Goal: Task Accomplishment & Management: Manage account settings

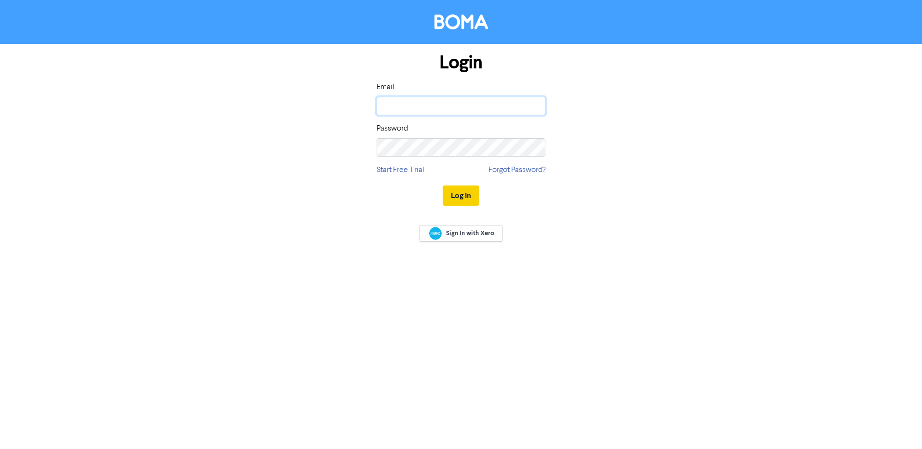
type input "[EMAIL_ADDRESS][DOMAIN_NAME]"
click at [450, 191] on button "Log In" at bounding box center [461, 196] width 37 height 20
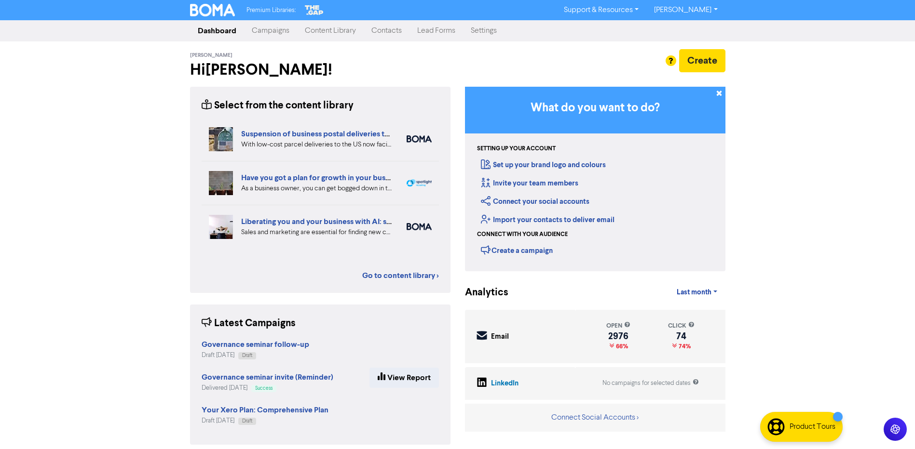
click at [266, 28] on link "Campaigns" at bounding box center [270, 30] width 53 height 19
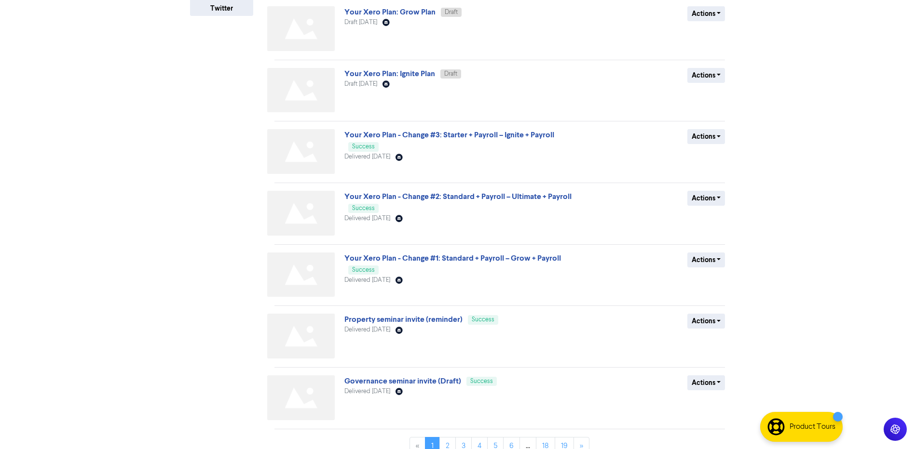
scroll to position [271, 0]
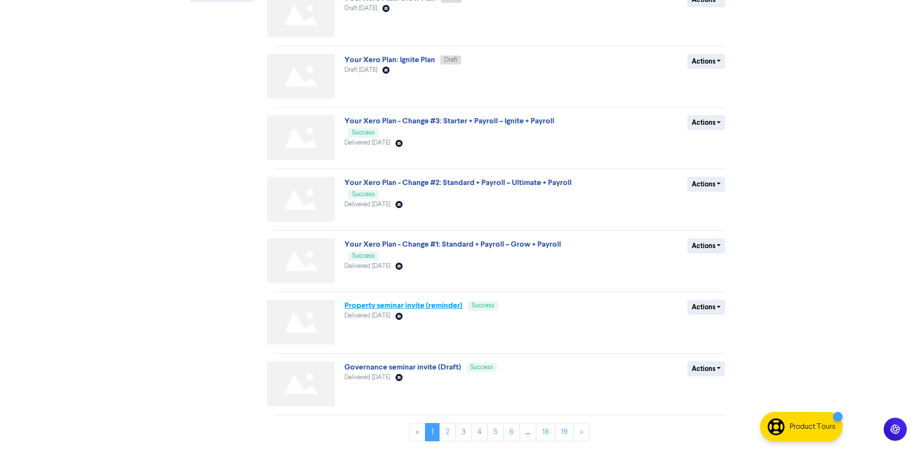
click at [389, 304] on link "Property seminar invite (reminder)" at bounding box center [403, 306] width 118 height 10
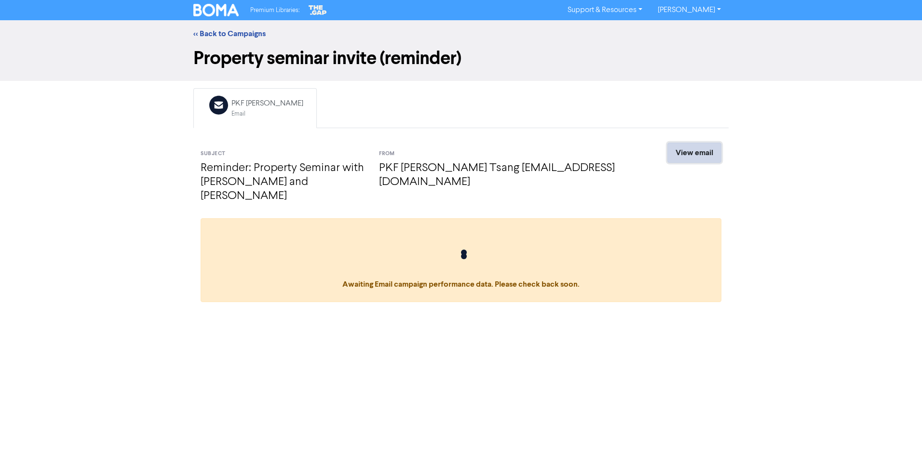
click at [714, 156] on link "View email" at bounding box center [694, 153] width 54 height 20
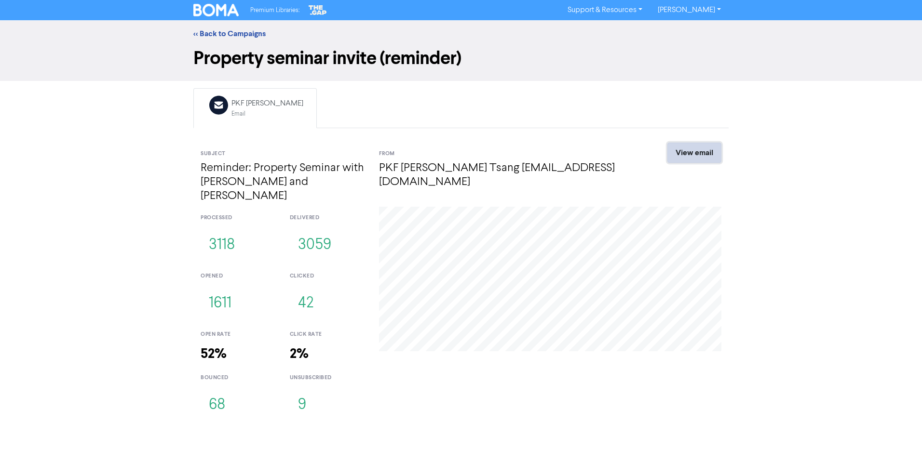
click at [710, 147] on link "View email" at bounding box center [694, 153] width 54 height 20
click at [238, 34] on link "<< Back to Campaigns" at bounding box center [229, 34] width 72 height 10
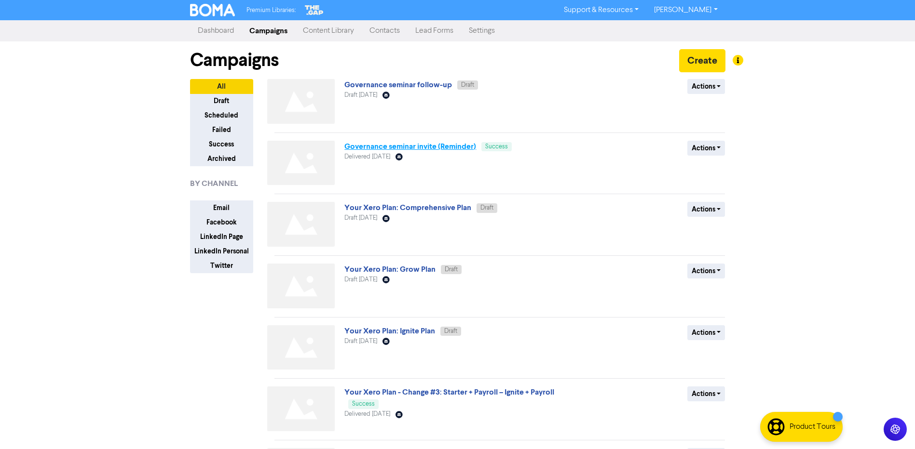
click at [384, 146] on link "Governance seminar invite (Reminder)" at bounding box center [410, 147] width 132 height 10
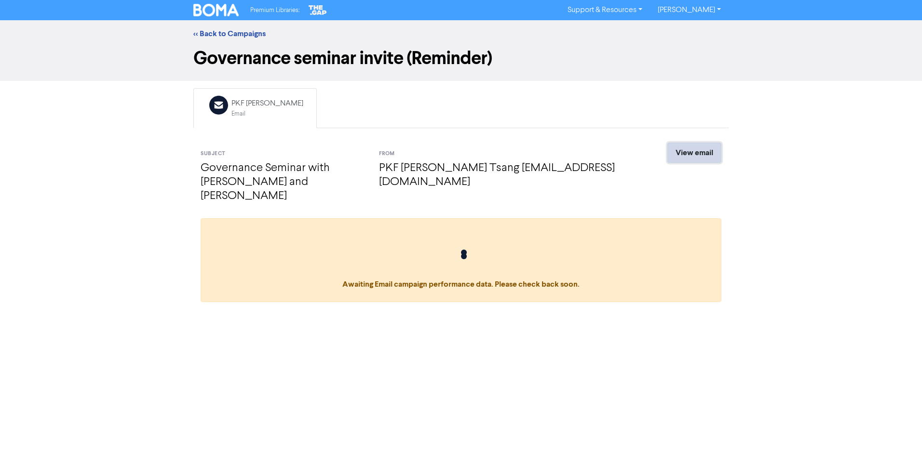
click at [690, 148] on link "View email" at bounding box center [694, 153] width 54 height 20
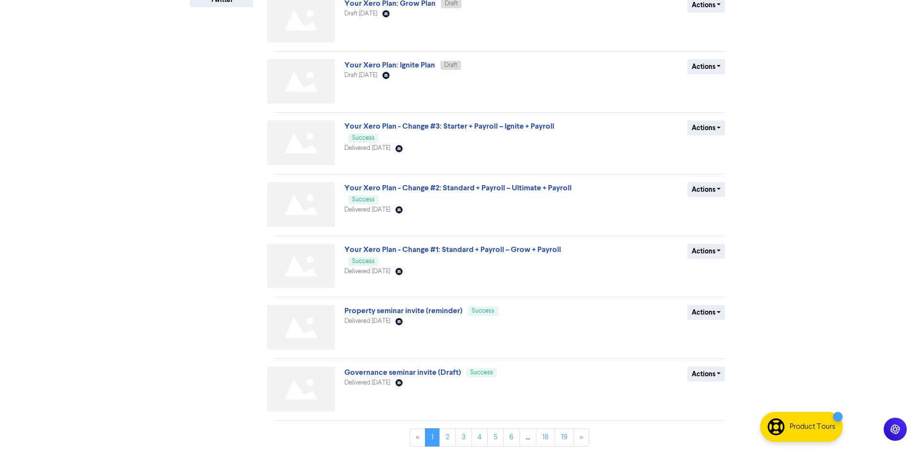
scroll to position [271, 0]
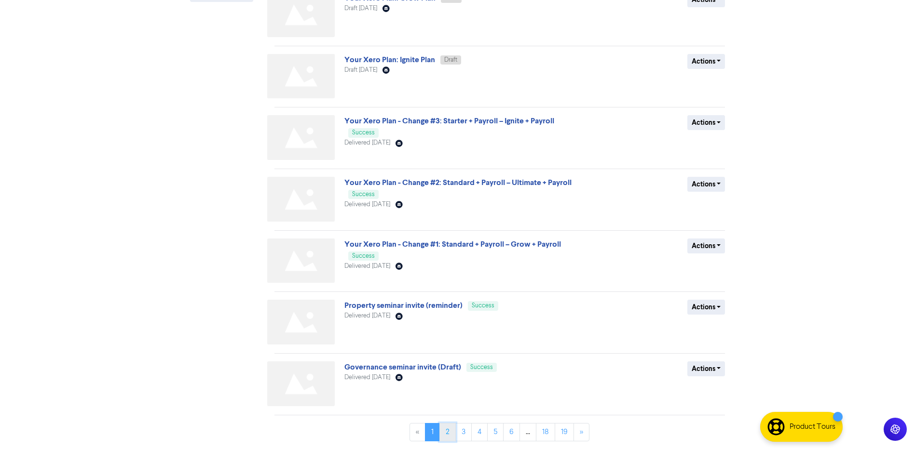
click at [448, 436] on link "2" at bounding box center [447, 432] width 16 height 18
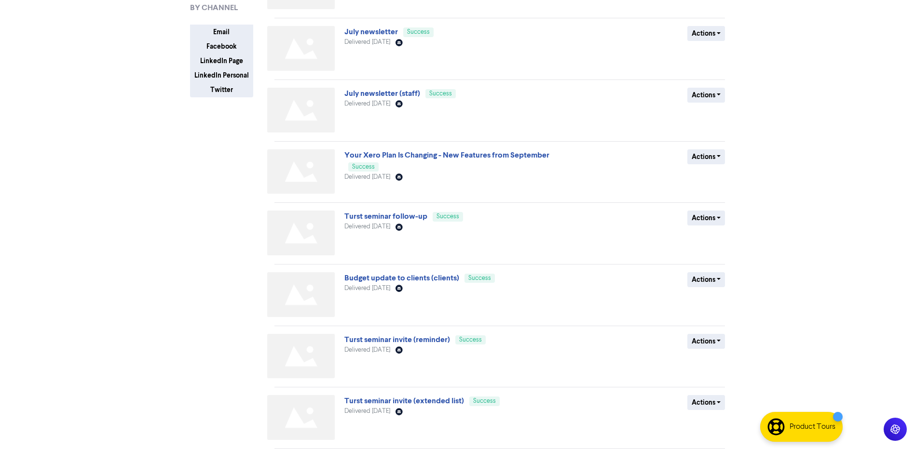
scroll to position [193, 0]
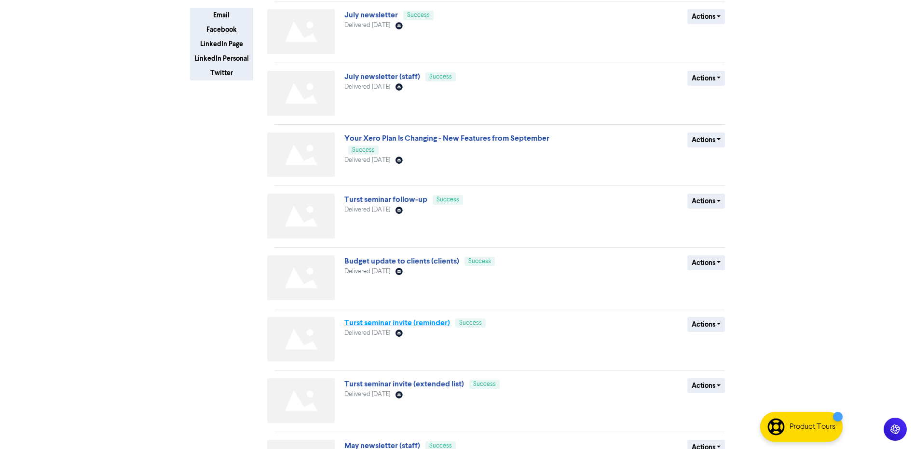
click at [364, 323] on link "Turst seminar invite (reminder)" at bounding box center [397, 323] width 106 height 10
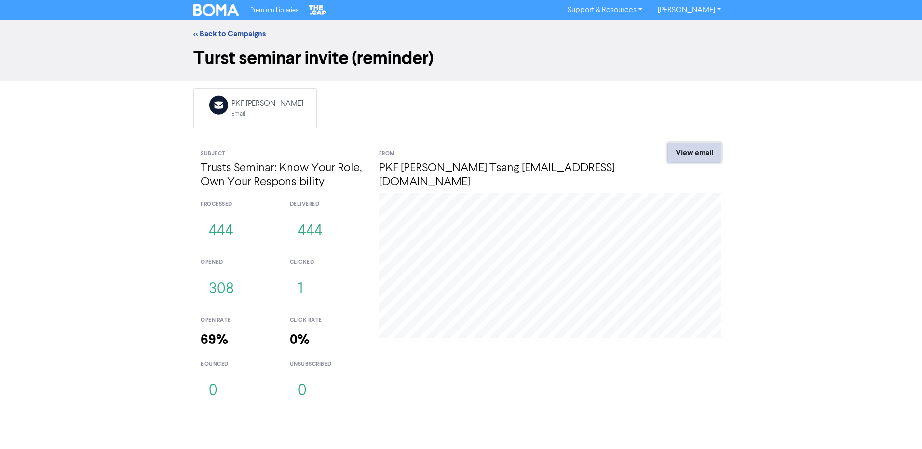
click at [699, 151] on link "View email" at bounding box center [694, 153] width 54 height 20
click at [229, 28] on div "<< Back to Campaigns" at bounding box center [461, 34] width 550 height 12
click at [247, 33] on link "<< Back to Campaigns" at bounding box center [229, 34] width 72 height 10
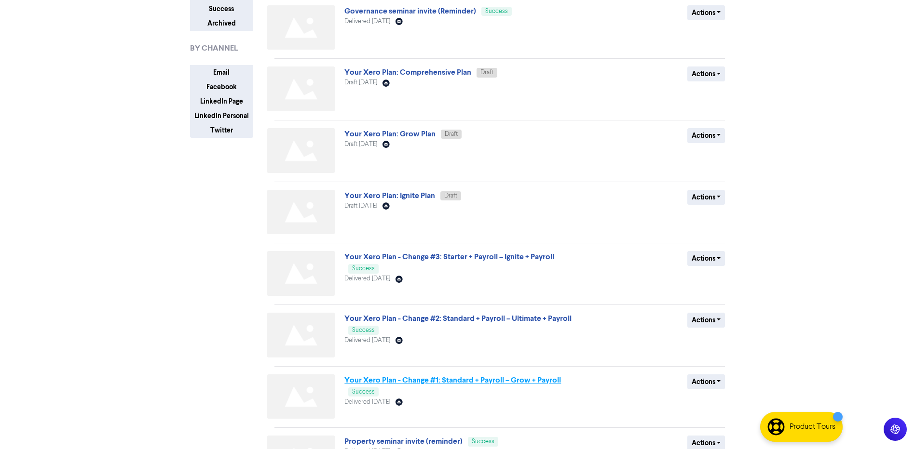
scroll to position [145, 0]
